Goal: Task Accomplishment & Management: Manage account settings

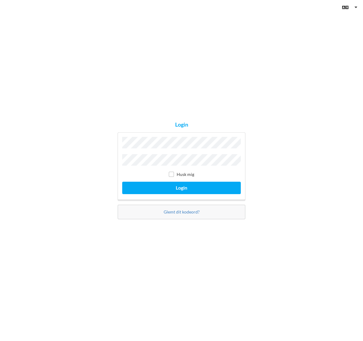
click at [175, 172] on label "Husk mig" at bounding box center [181, 174] width 25 height 5
click at [173, 174] on input "checkbox" at bounding box center [171, 174] width 5 height 5
checkbox input "true"
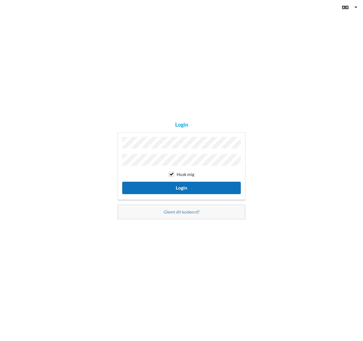
click at [187, 188] on button "Login" at bounding box center [181, 188] width 119 height 12
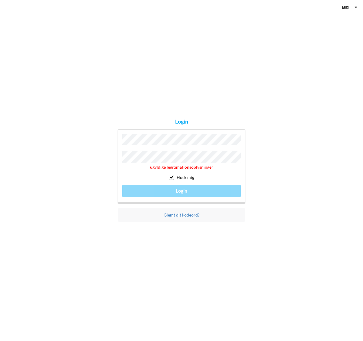
click at [248, 177] on div "Login ugyldige legitimationsoplysninger Husk mig Login Glemt dit kodeord?" at bounding box center [181, 170] width 363 height 341
click at [121, 156] on div "ugyldige legitimationsoplysninger Husk mig Login" at bounding box center [182, 166] width 128 height 74
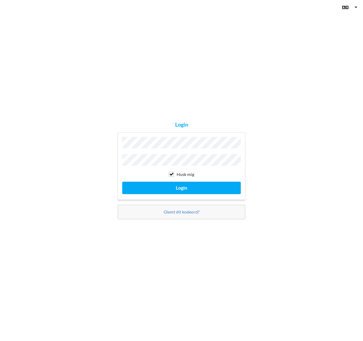
click at [122, 182] on button "Login" at bounding box center [181, 188] width 119 height 12
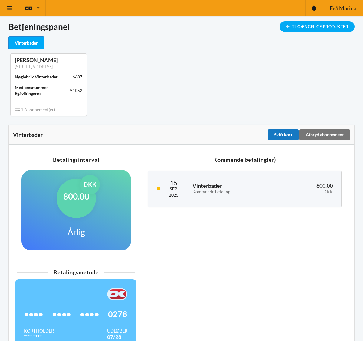
click at [285, 134] on div "Skift kort" at bounding box center [283, 134] width 31 height 11
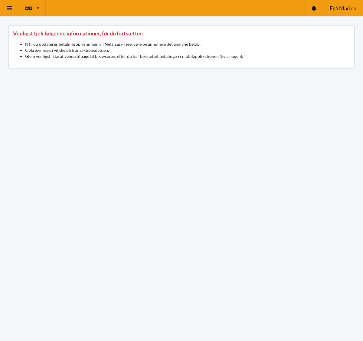
scroll to position [72, 0]
